Goal: Task Accomplishment & Management: Use online tool/utility

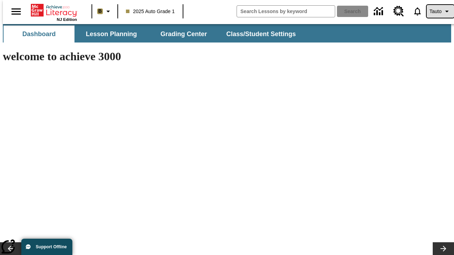
click at [437, 11] on span "Tauto" at bounding box center [435, 11] width 12 height 7
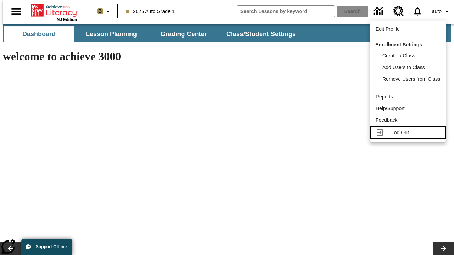
click at [409, 133] on span "Log Out" at bounding box center [400, 133] width 18 height 6
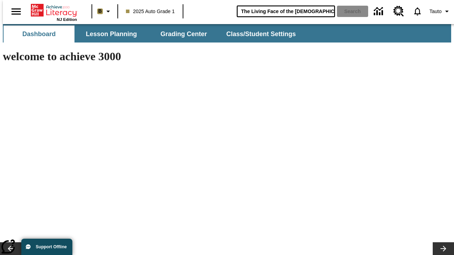
type input "The Living Face of the [DEMOGRAPHIC_DATA]"
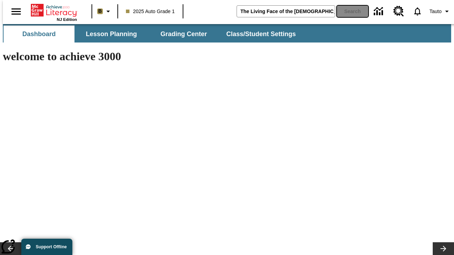
click at [348, 11] on button "Search" at bounding box center [352, 11] width 31 height 11
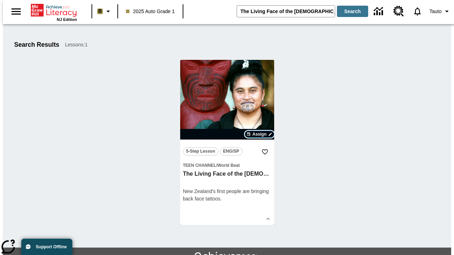
click at [260, 134] on span "Assign" at bounding box center [259, 134] width 14 height 6
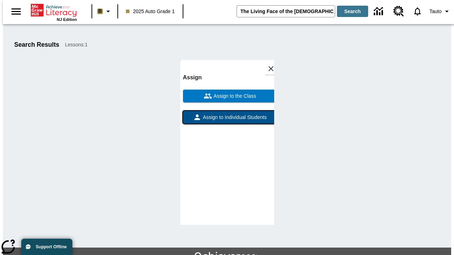
click at [227, 121] on span "Assign to Individual Students" at bounding box center [233, 117] width 65 height 7
